Goal: Information Seeking & Learning: Get advice/opinions

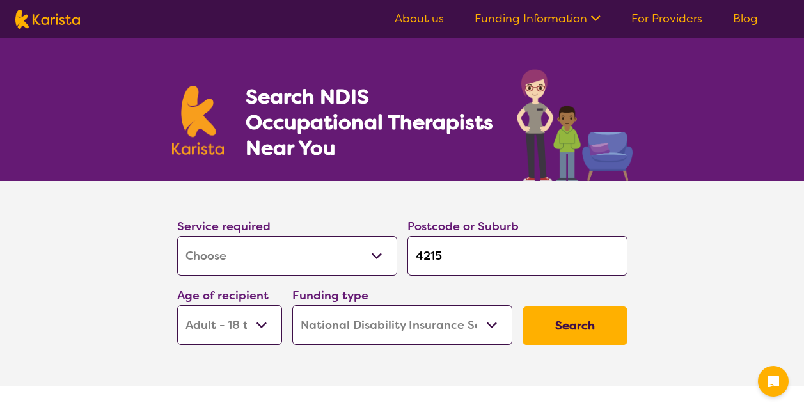
select select "[MEDICAL_DATA]"
select select "AD"
select select "NDIS"
select select "[MEDICAL_DATA]"
select select "AD"
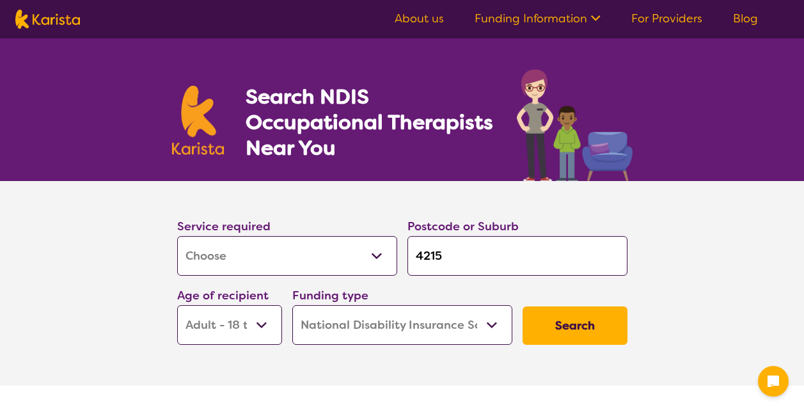
select select "NDIS"
drag, startPoint x: 491, startPoint y: 260, endPoint x: 345, endPoint y: 256, distance: 145.9
click at [348, 261] on div "Service required Allied Health Assistant Assessment (ADHD or Autism) Behaviour …" at bounding box center [402, 281] width 461 height 138
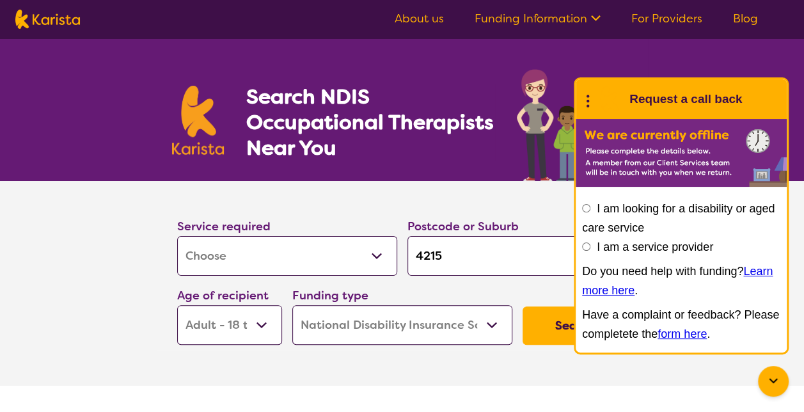
type input "4"
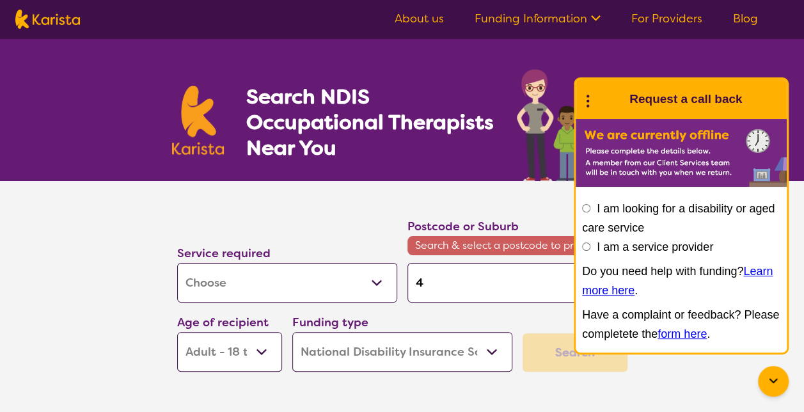
type input "40"
type input "405"
type input "4055"
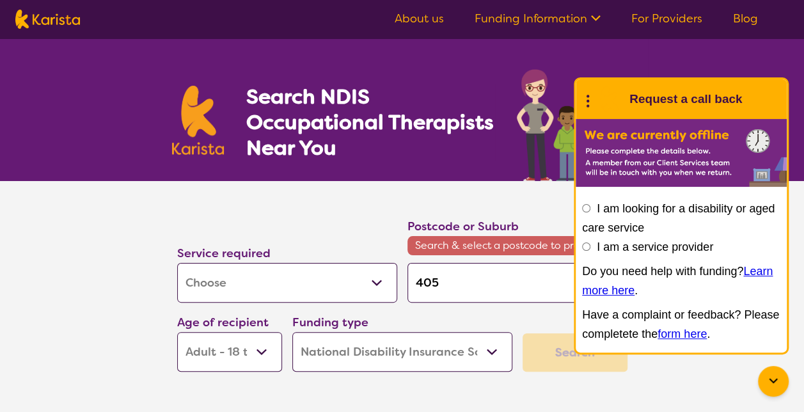
type input "4055"
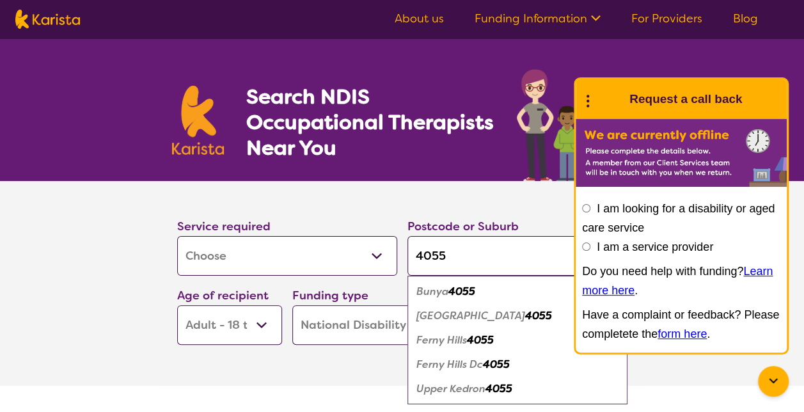
type input "4055"
click at [439, 319] on em "Ferny Grove" at bounding box center [470, 315] width 109 height 13
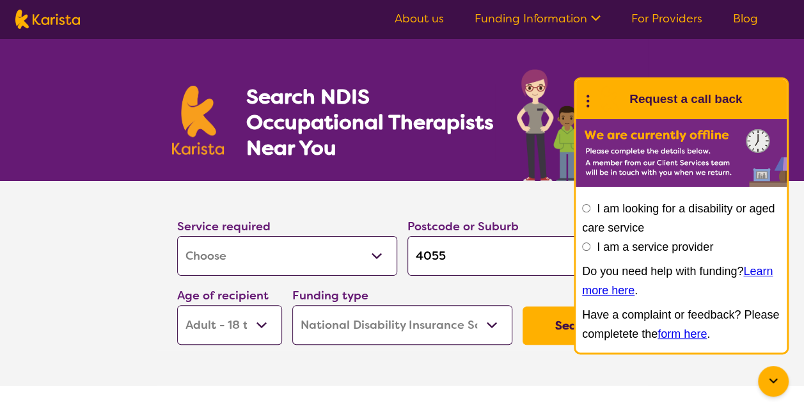
click at [255, 321] on select "Early Childhood - 0 to 9 Child - 10 to 11 Adolescent - 12 to 17 Adult - 18 to 6…" at bounding box center [229, 325] width 105 height 40
click at [260, 321] on select "Early Childhood - 0 to 9 Child - 10 to 11 Adolescent - 12 to 17 Adult - 18 to 6…" at bounding box center [229, 325] width 105 height 40
click at [567, 326] on button "Search" at bounding box center [575, 325] width 105 height 38
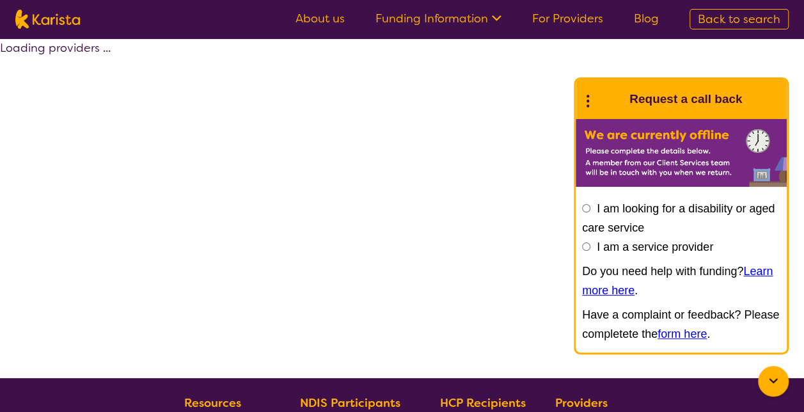
select select "by_score"
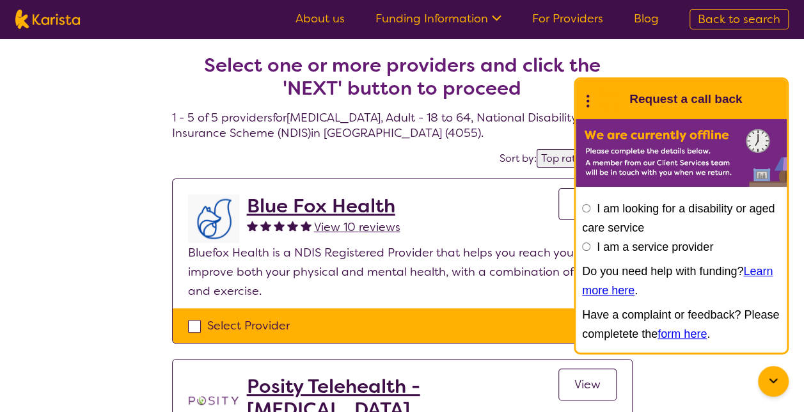
click at [769, 375] on icon at bounding box center [773, 381] width 15 height 15
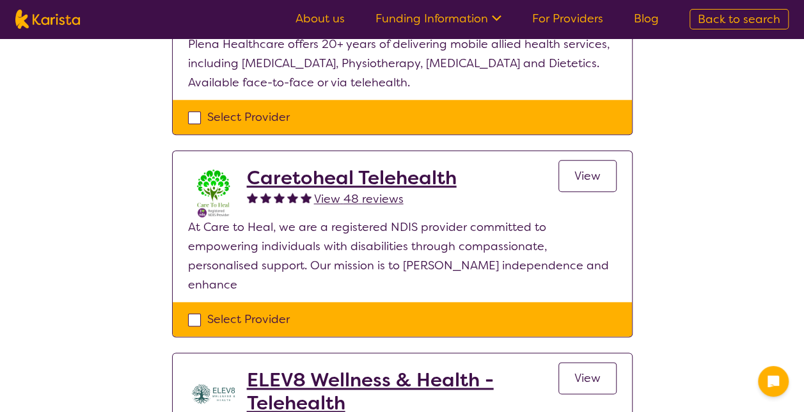
scroll to position [768, 0]
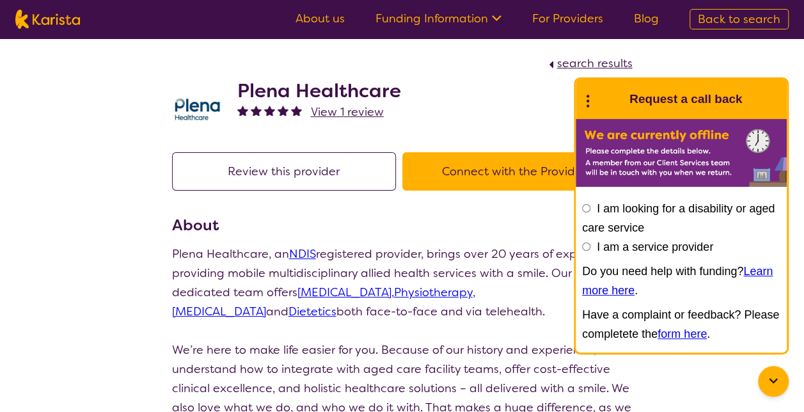
click at [434, 261] on p "Plena Healthcare, an NDIS registered provider, brings over 20 years of experien…" at bounding box center [402, 282] width 461 height 77
click at [768, 376] on icon at bounding box center [773, 381] width 15 height 15
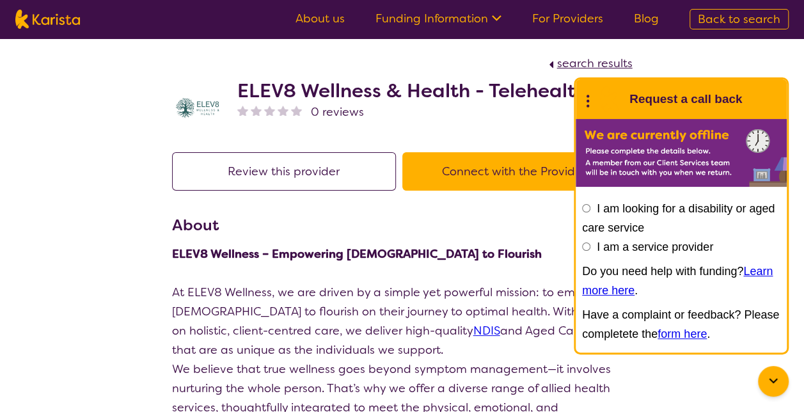
click at [585, 204] on input "I am looking for a disability or aged care service" at bounding box center [586, 208] width 8 height 8
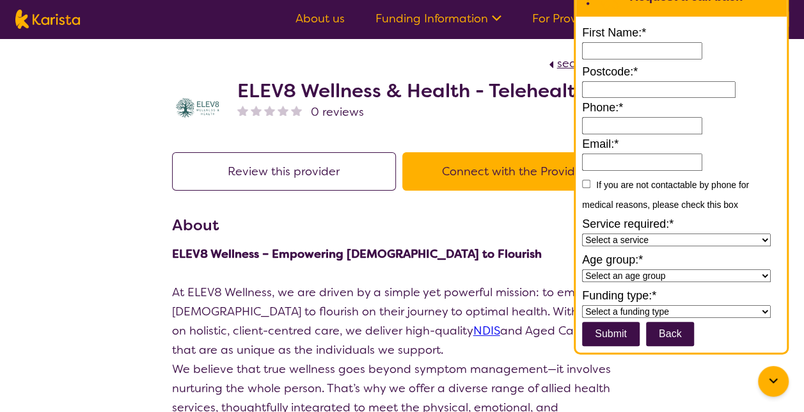
click at [604, 51] on input "First Name:*" at bounding box center [642, 50] width 120 height 17
click at [771, 389] on div at bounding box center [773, 381] width 31 height 31
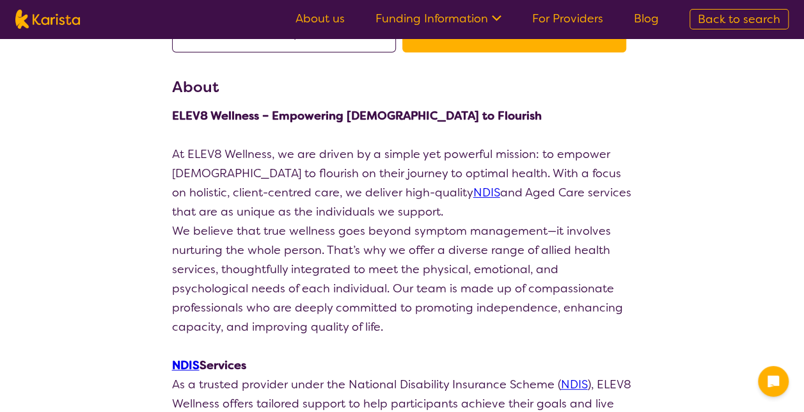
scroll to position [256, 0]
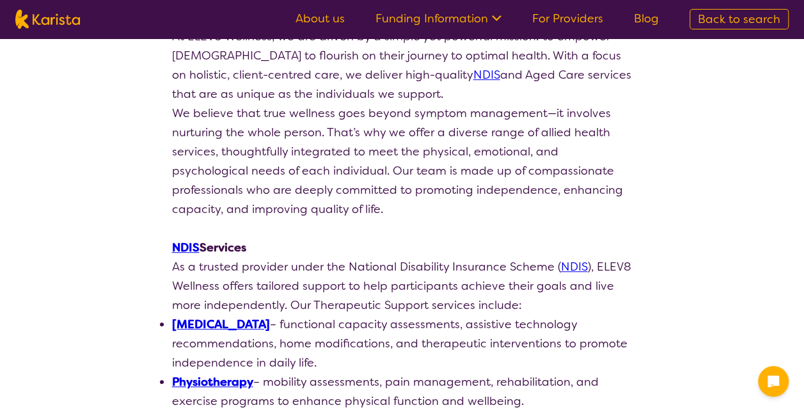
click at [238, 325] on link "[MEDICAL_DATA]" at bounding box center [221, 324] width 98 height 15
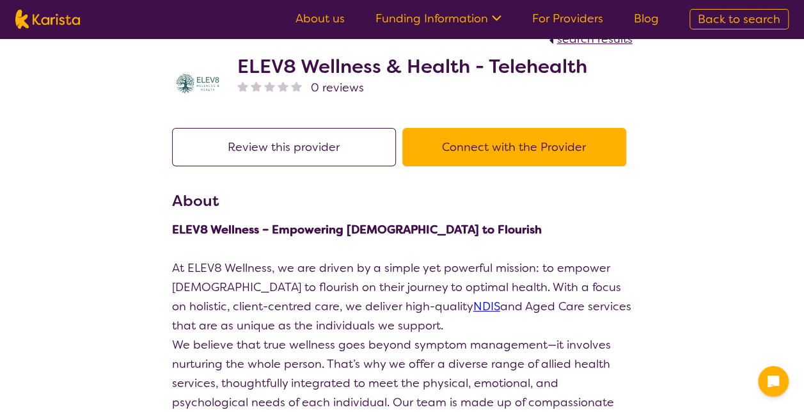
scroll to position [0, 0]
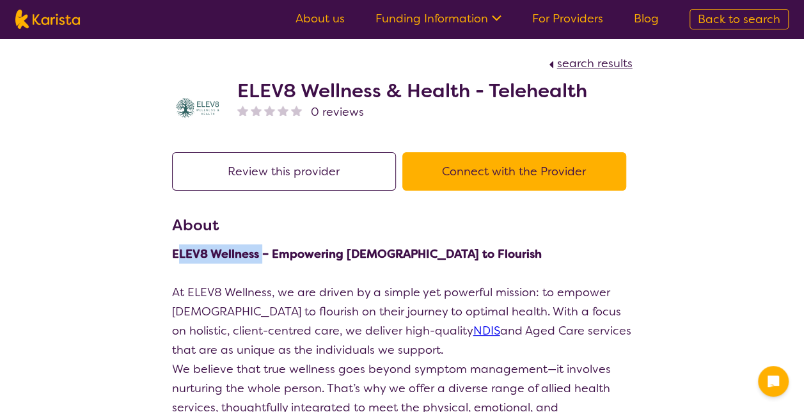
drag, startPoint x: 177, startPoint y: 252, endPoint x: 260, endPoint y: 258, distance: 83.4
click at [260, 258] on strong "ELEV8 Wellness – Empowering [DEMOGRAPHIC_DATA] to Flourish" at bounding box center [357, 253] width 370 height 15
drag, startPoint x: 260, startPoint y: 258, endPoint x: 252, endPoint y: 257, distance: 7.8
click at [252, 257] on strong "ELEV8 Wellness – Empowering [DEMOGRAPHIC_DATA] to Flourish" at bounding box center [357, 253] width 370 height 15
click at [179, 252] on strong "ELEV8 Wellness – Empowering [DEMOGRAPHIC_DATA] to Flourish" at bounding box center [357, 253] width 370 height 15
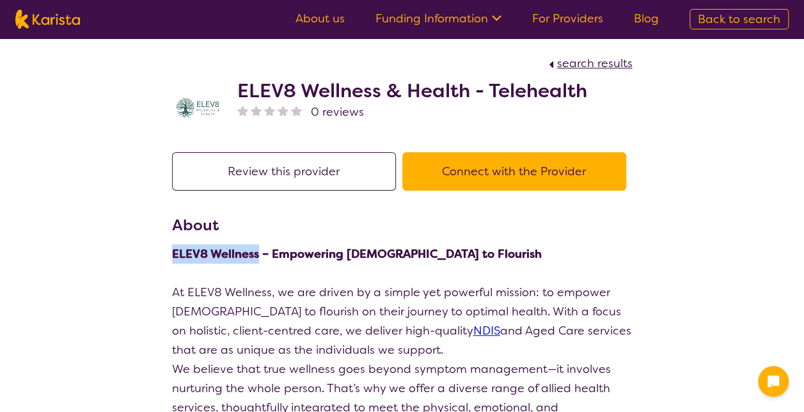
drag, startPoint x: 170, startPoint y: 252, endPoint x: 258, endPoint y: 248, distance: 88.3
copy strong "ELEV8 Wellness"
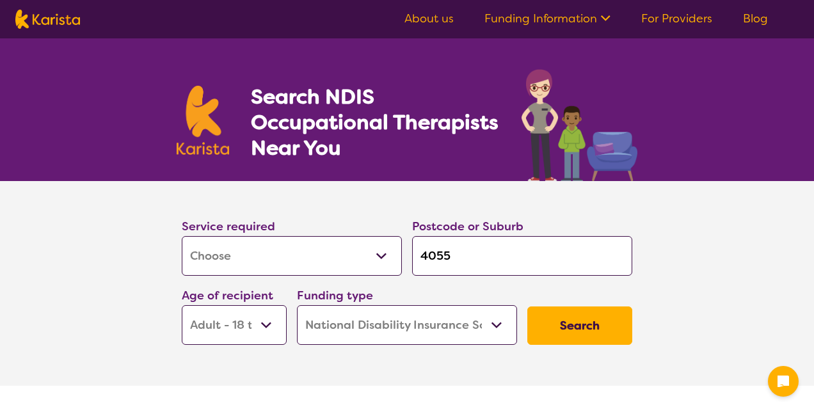
select select "[MEDICAL_DATA]"
select select "AD"
select select "NDIS"
select select "[MEDICAL_DATA]"
select select "AD"
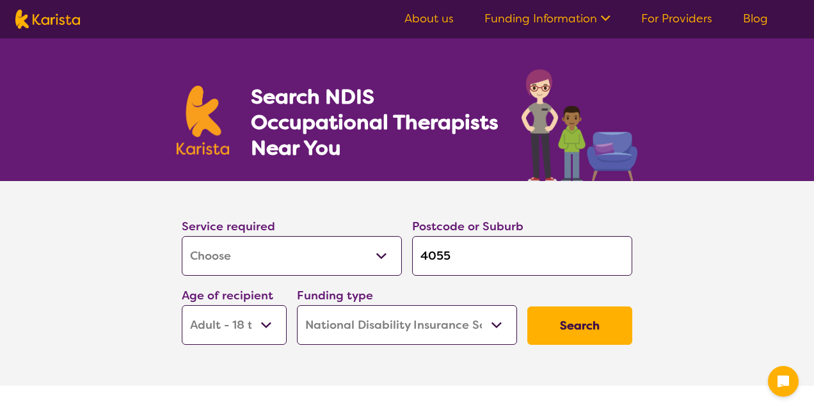
select select "NDIS"
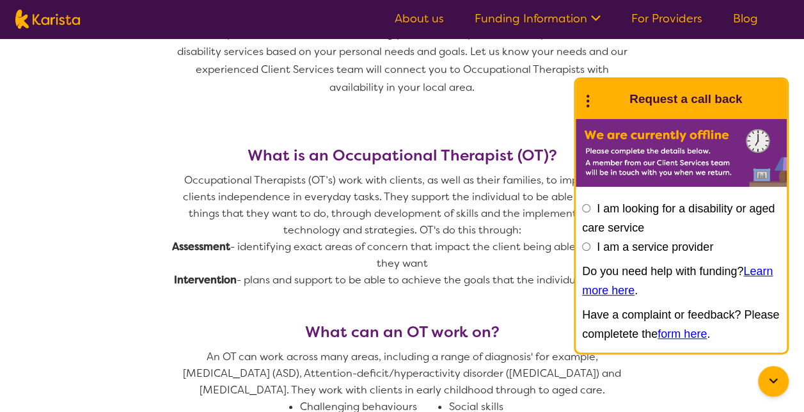
scroll to position [704, 0]
